Goal: Task Accomplishment & Management: Complete application form

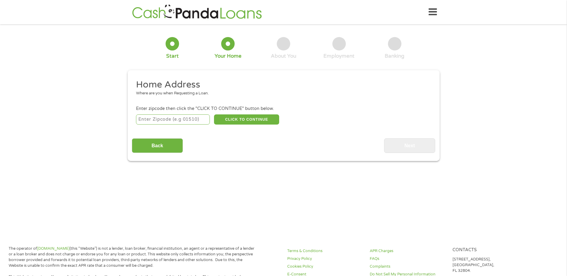
click at [178, 118] on input "number" at bounding box center [173, 119] width 74 height 10
type input "90640"
click at [229, 122] on button "CLICK TO CONTINUE" at bounding box center [246, 119] width 65 height 10
type input "90640"
type input "Montebello"
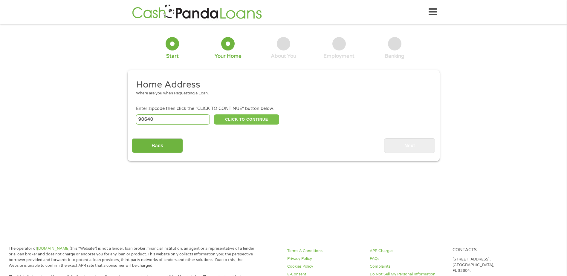
select select "[US_STATE]"
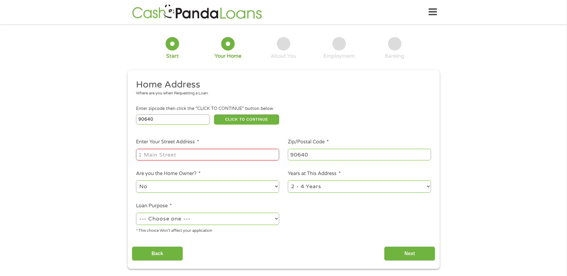
click at [189, 155] on input "Enter Your Street Address *" at bounding box center [207, 154] width 143 height 11
type input "1755 S [PERSON_NAME] Dr"
click at [327, 187] on select "1 Year or less 1 - 2 Years 2 - 4 Years Over 4 Years" at bounding box center [359, 187] width 143 height 12
select select "24months"
click at [288, 181] on select "1 Year or less 1 - 2 Years 2 - 4 Years Over 4 Years" at bounding box center [359, 187] width 143 height 12
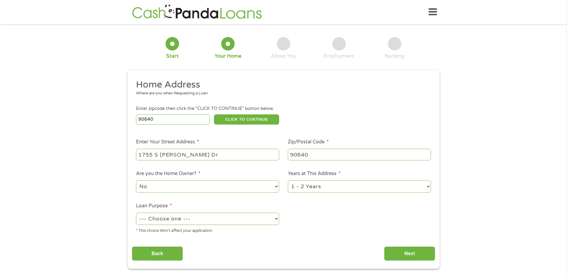
click at [187, 216] on select "--- Choose one --- Pay Bills Debt Consolidation Home Improvement Major Purchase…" at bounding box center [207, 219] width 143 height 12
select select "paybills"
click at [136, 213] on select "--- Choose one --- Pay Bills Debt Consolidation Home Improvement Major Purchase…" at bounding box center [207, 219] width 143 height 12
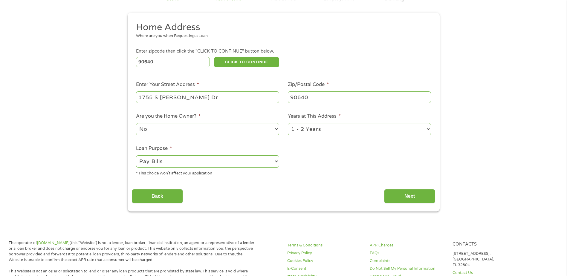
scroll to position [60, 0]
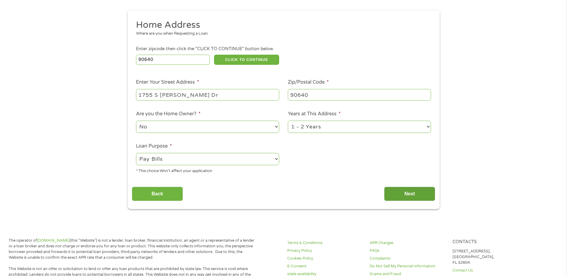
click at [412, 197] on input "Next" at bounding box center [409, 194] width 51 height 15
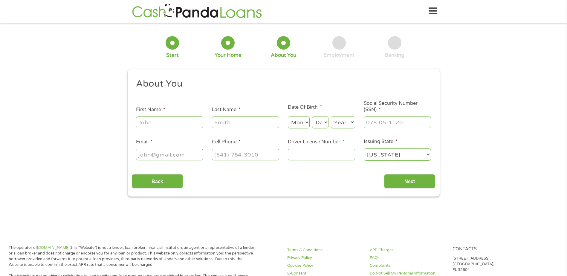
scroll to position [0, 0]
